Goal: Task Accomplishment & Management: Use online tool/utility

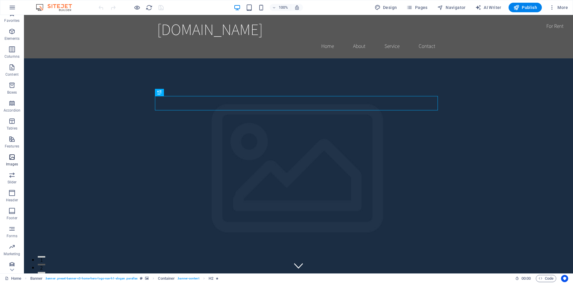
scroll to position [11, 0]
click at [17, 279] on link "Home" at bounding box center [13, 278] width 16 height 7
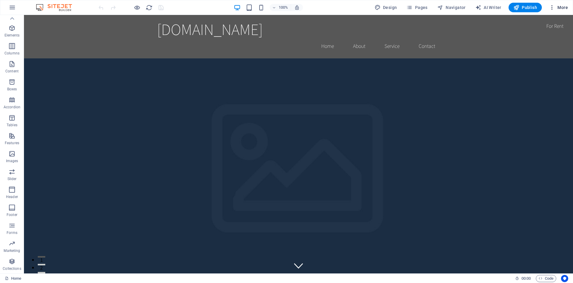
click at [555, 6] on span "More" at bounding box center [558, 7] width 19 height 6
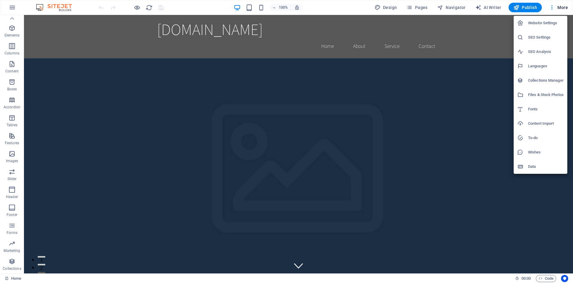
click at [528, 166] on div at bounding box center [522, 167] width 11 height 6
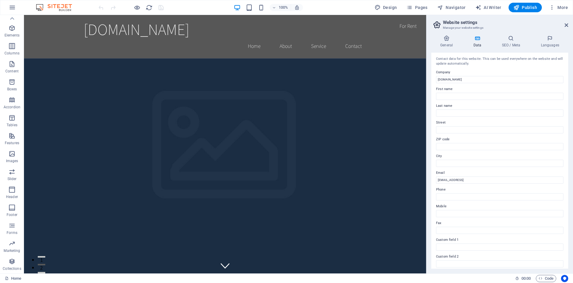
scroll to position [0, 0]
click at [447, 43] on h4 "General" at bounding box center [447, 41] width 33 height 13
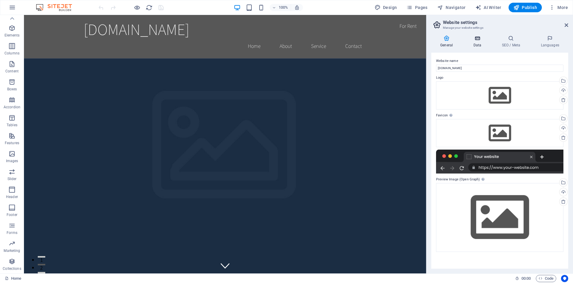
click at [478, 41] on icon at bounding box center [477, 38] width 26 height 6
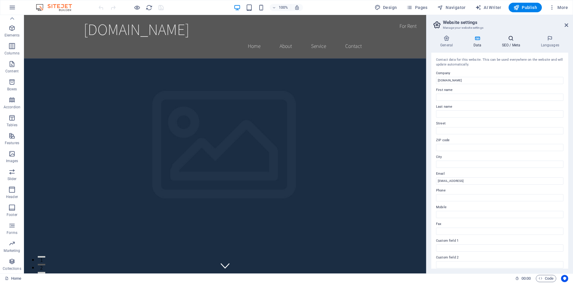
click at [517, 42] on h4 "SEO / Meta" at bounding box center [512, 41] width 39 height 13
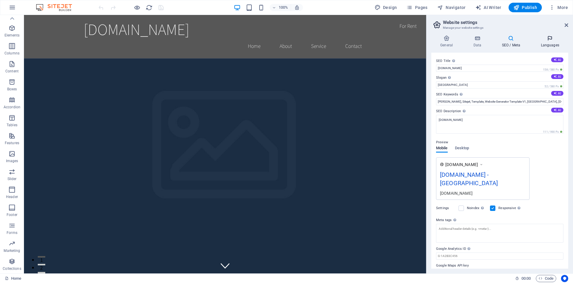
click at [548, 44] on h4 "Languages" at bounding box center [550, 41] width 37 height 13
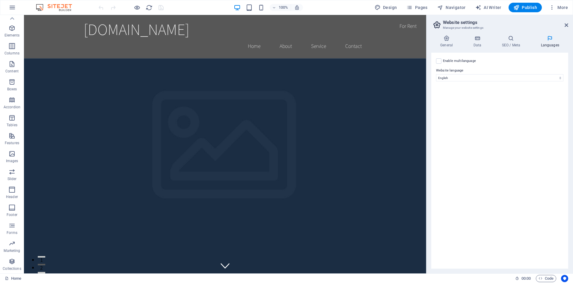
click at [465, 23] on h2 "Website settings" at bounding box center [505, 22] width 125 height 5
click at [566, 26] on icon at bounding box center [566, 25] width 4 height 5
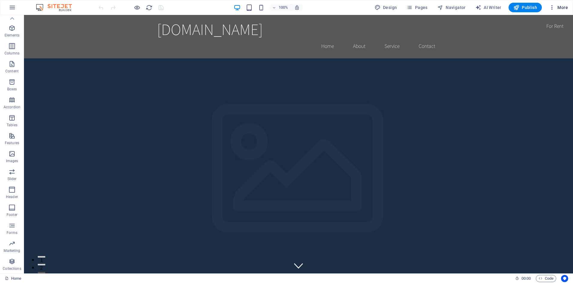
click at [559, 7] on span "More" at bounding box center [558, 7] width 19 height 6
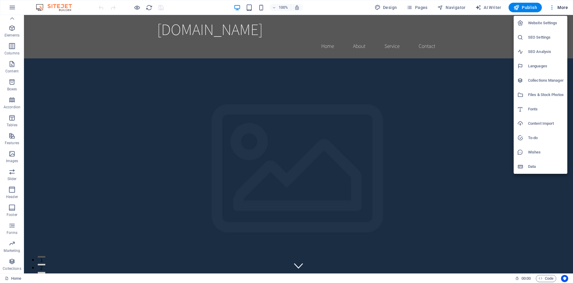
click at [538, 79] on h6 "Collections Manager" at bounding box center [546, 80] width 36 height 7
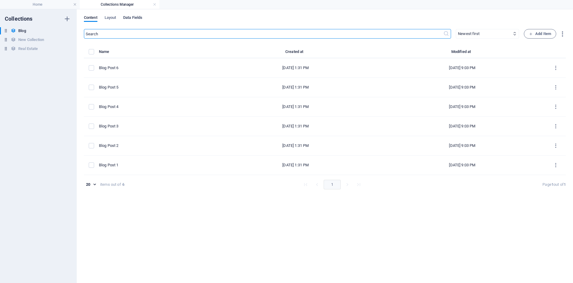
click at [135, 16] on span "Data Fields" at bounding box center [132, 18] width 19 height 8
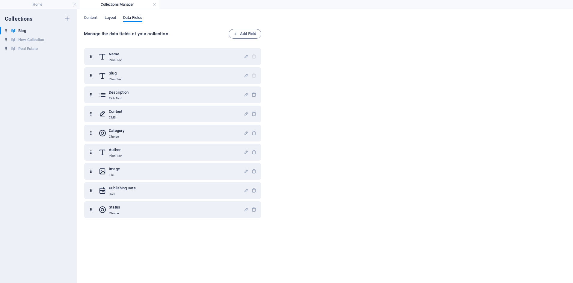
click at [112, 17] on span "Layout" at bounding box center [111, 18] width 12 height 8
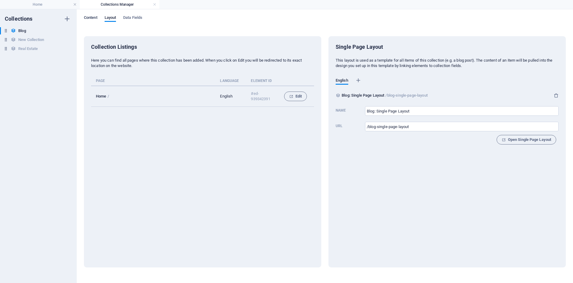
click at [91, 19] on span "Content" at bounding box center [90, 18] width 13 height 8
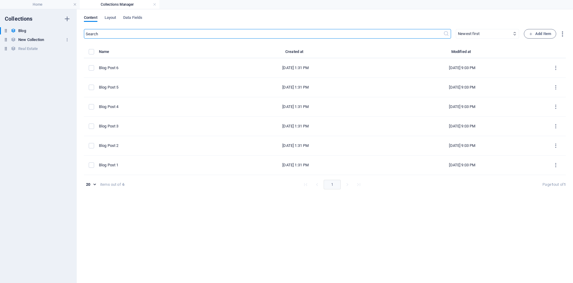
click at [28, 41] on h6 "New Collection" at bounding box center [31, 39] width 26 height 7
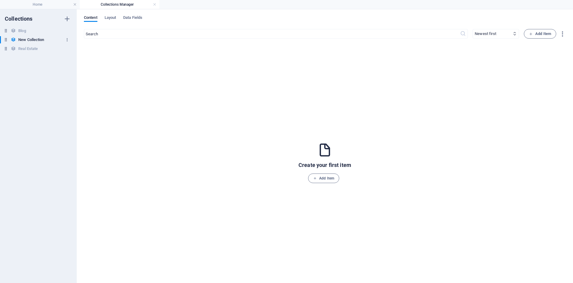
click at [66, 38] on icon "button" at bounding box center [67, 40] width 4 height 4
click at [66, 38] on div at bounding box center [286, 141] width 573 height 283
click at [68, 48] on icon "button" at bounding box center [67, 49] width 4 height 4
click at [68, 48] on div at bounding box center [286, 141] width 573 height 283
